Goal: Information Seeking & Learning: Check status

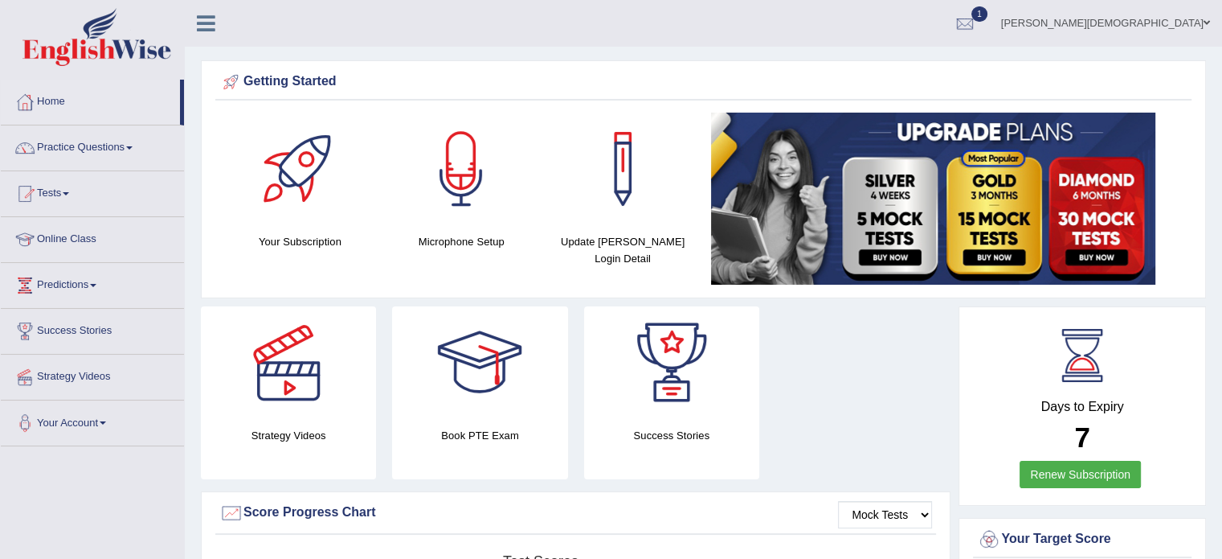
click at [69, 196] on link "Tests" at bounding box center [92, 191] width 183 height 40
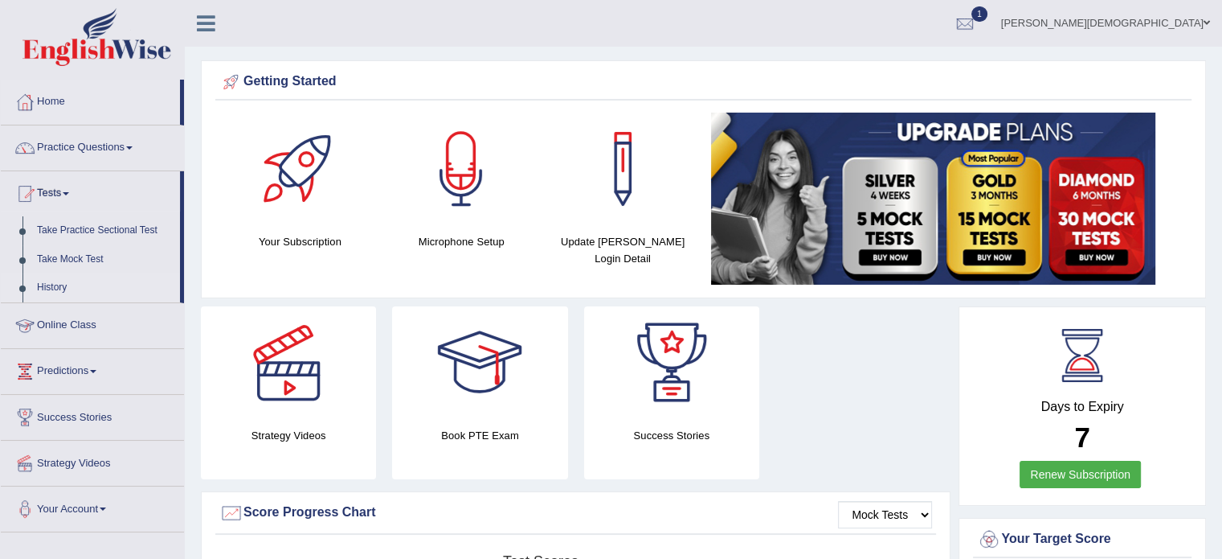
click at [63, 287] on link "History" at bounding box center [105, 287] width 150 height 29
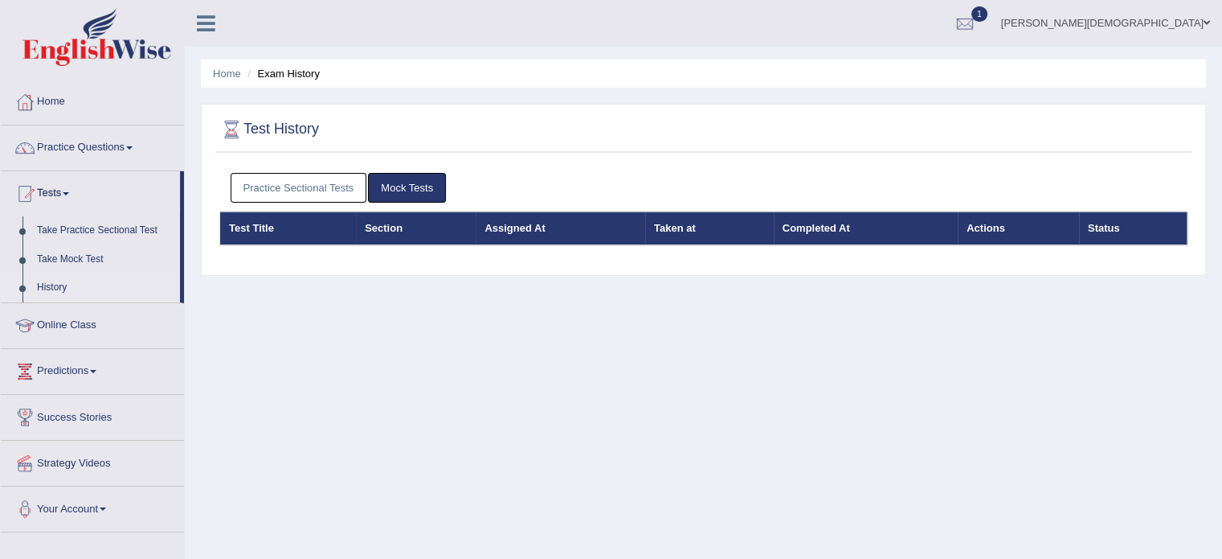
click at [324, 182] on link "Practice Sectional Tests" at bounding box center [299, 188] width 137 height 30
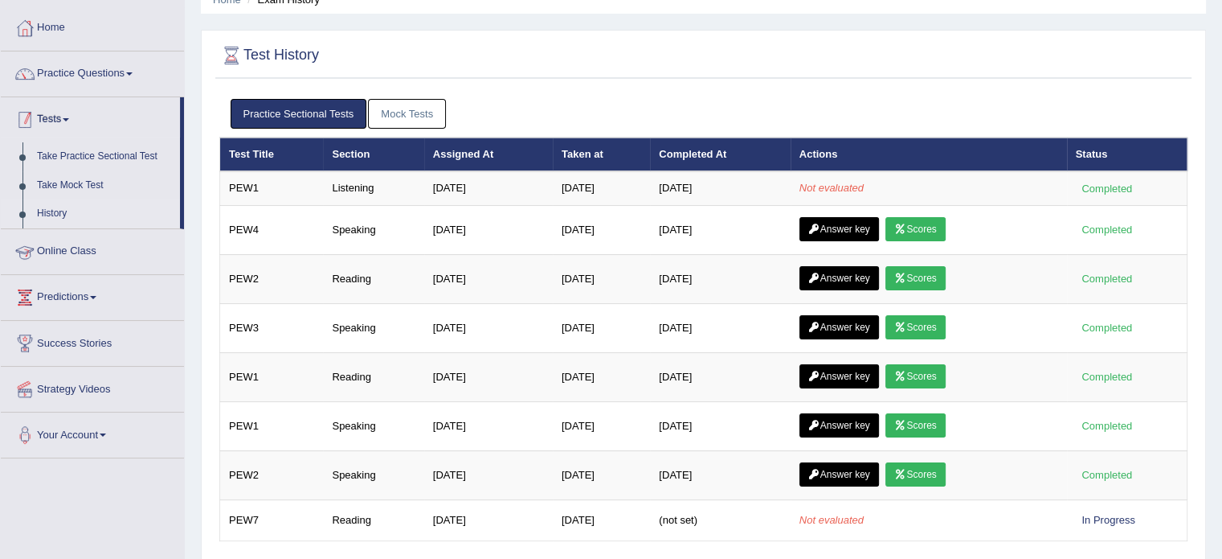
scroll to position [73, 0]
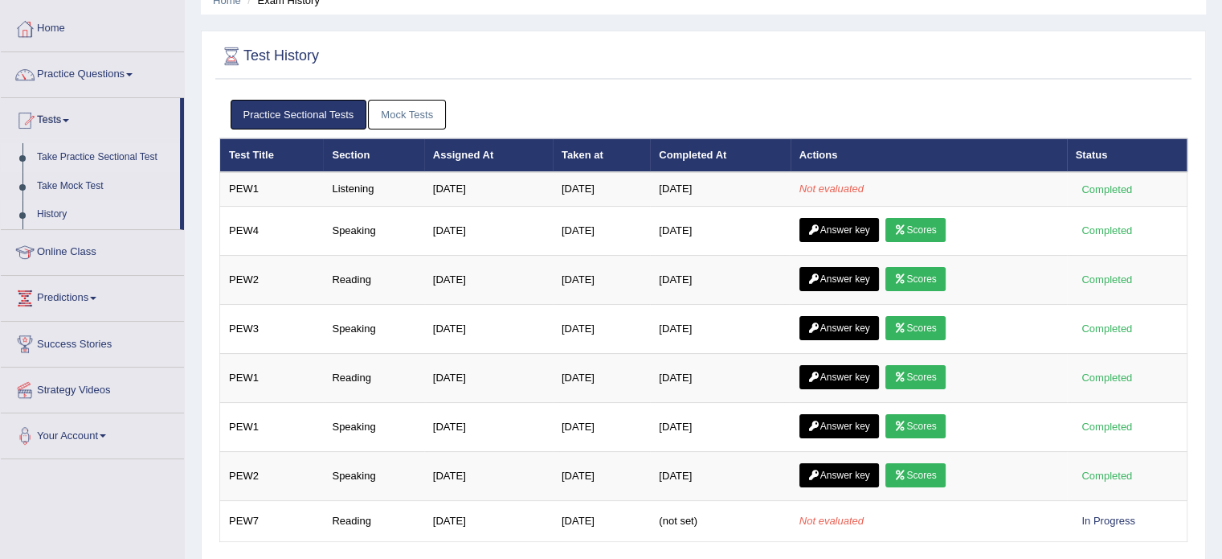
click at [104, 153] on link "Take Practice Sectional Test" at bounding box center [105, 157] width 150 height 29
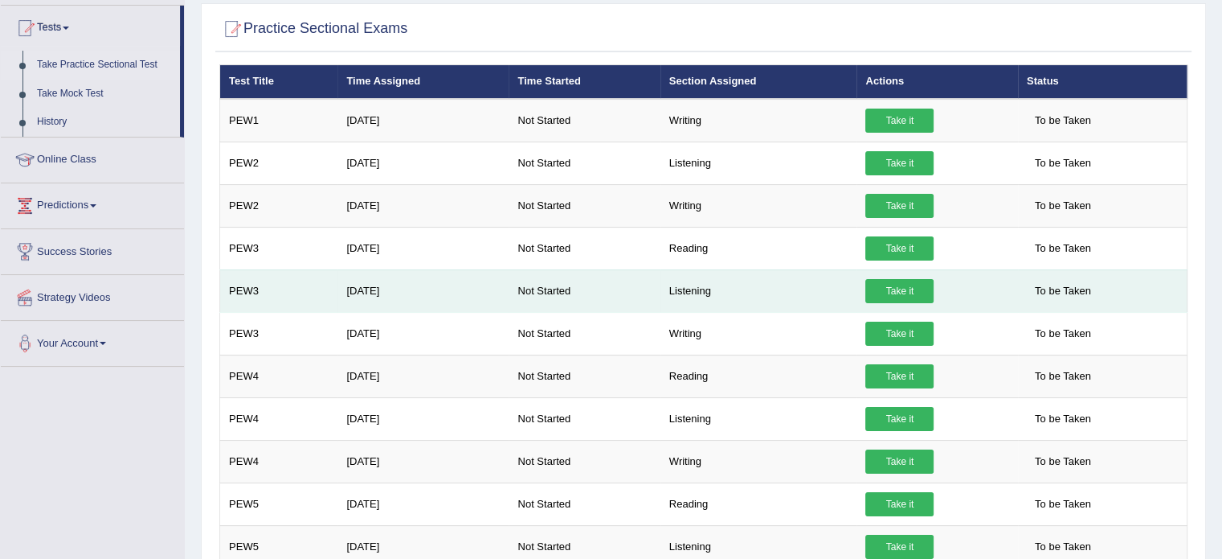
scroll to position [169, 0]
